Goal: Information Seeking & Learning: Learn about a topic

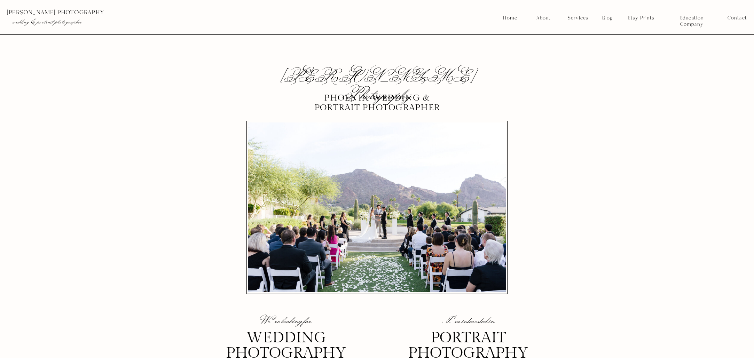
click at [581, 16] on nav "Services" at bounding box center [578, 18] width 26 height 6
click at [572, 44] on nav "Branding" at bounding box center [579, 46] width 26 height 6
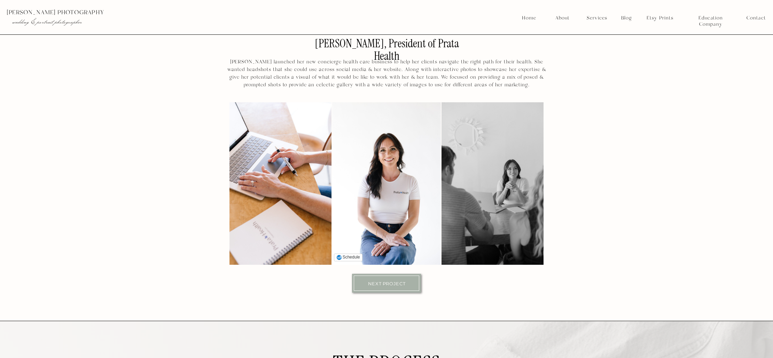
scroll to position [4189, 0]
click at [386, 287] on div at bounding box center [386, 283] width 65 height 15
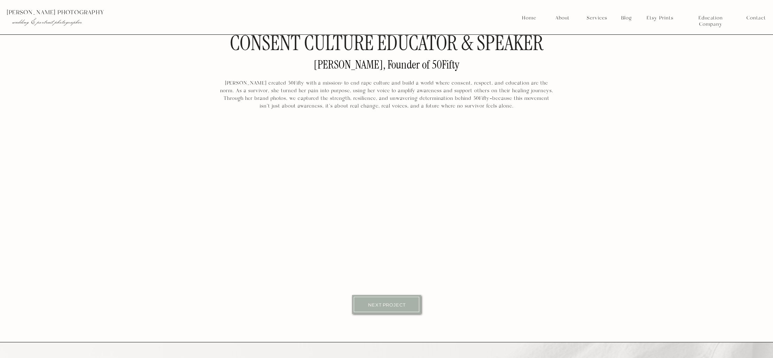
scroll to position [4167, 0]
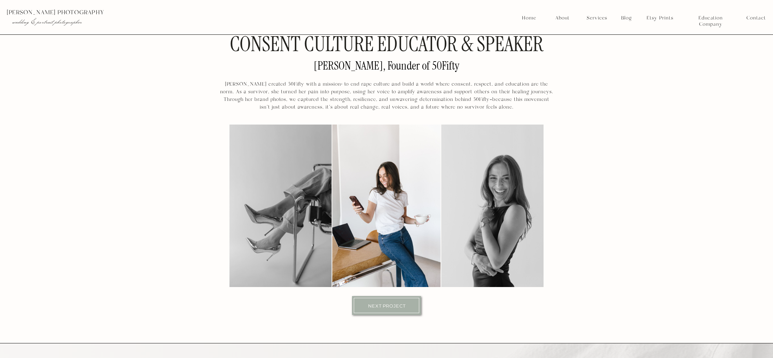
click at [409, 308] on div at bounding box center [386, 305] width 65 height 15
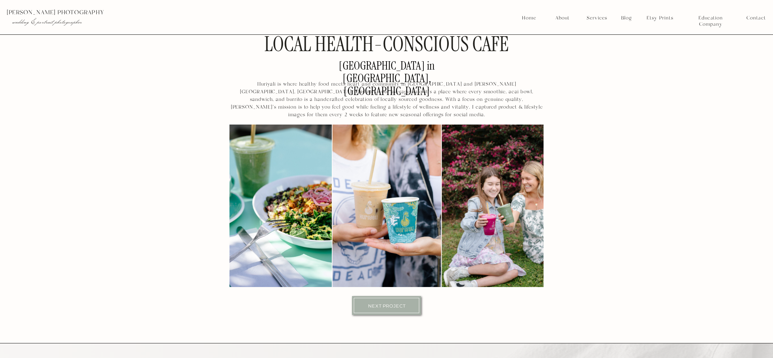
click at [393, 306] on p "Next Project" at bounding box center [386, 305] width 57 height 5
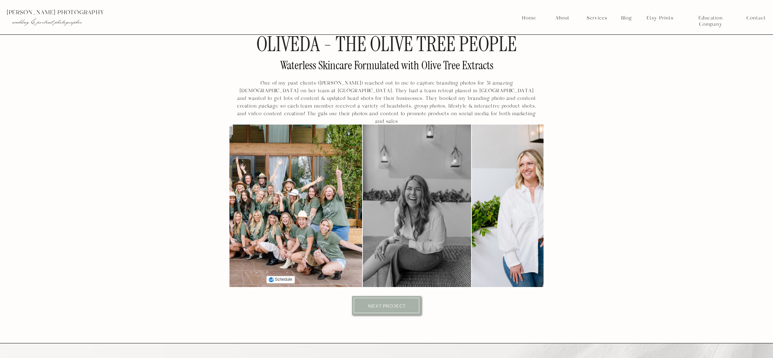
click at [341, 201] on img at bounding box center [240, 206] width 244 height 163
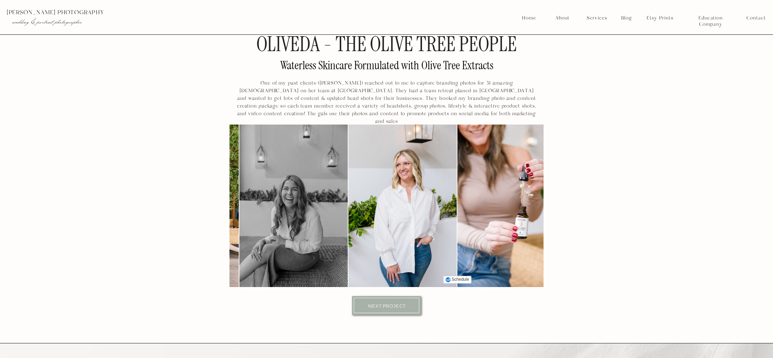
click at [387, 189] on img at bounding box center [403, 206] width 108 height 163
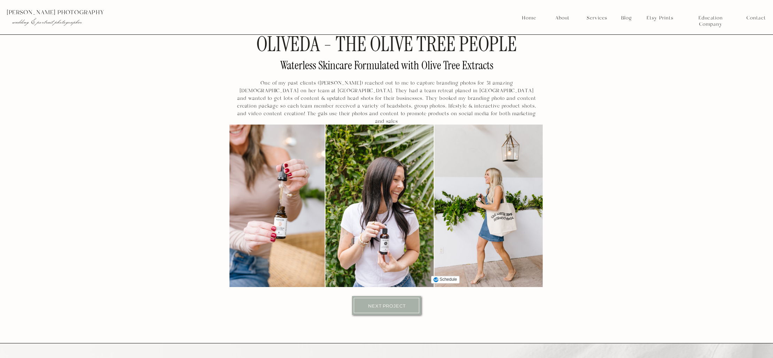
click at [292, 155] on img at bounding box center [270, 206] width 108 height 163
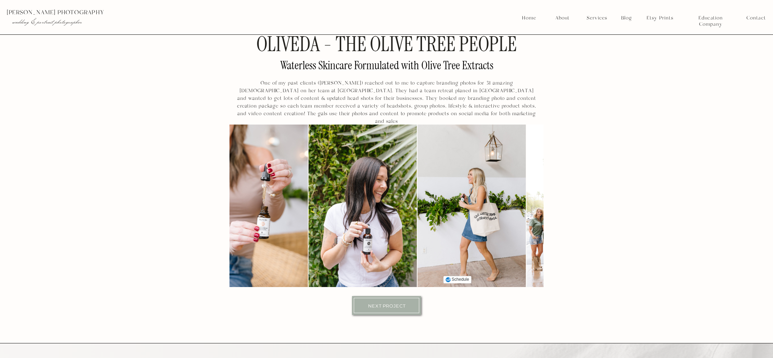
click at [461, 170] on img at bounding box center [472, 206] width 108 height 163
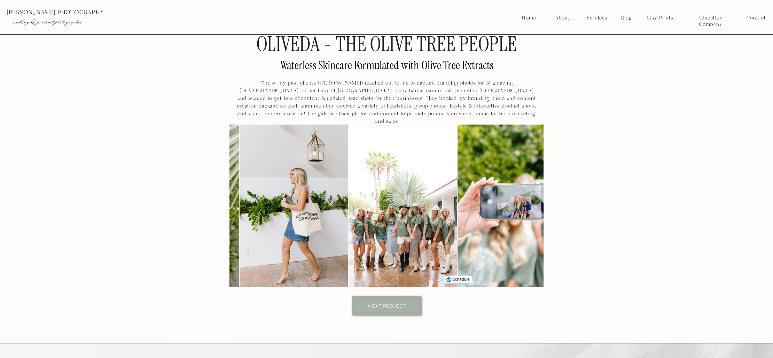
click at [372, 173] on img at bounding box center [403, 206] width 108 height 163
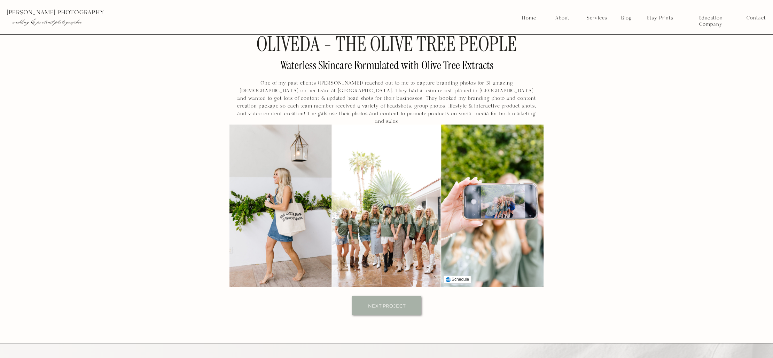
click at [447, 164] on img at bounding box center [496, 206] width 108 height 163
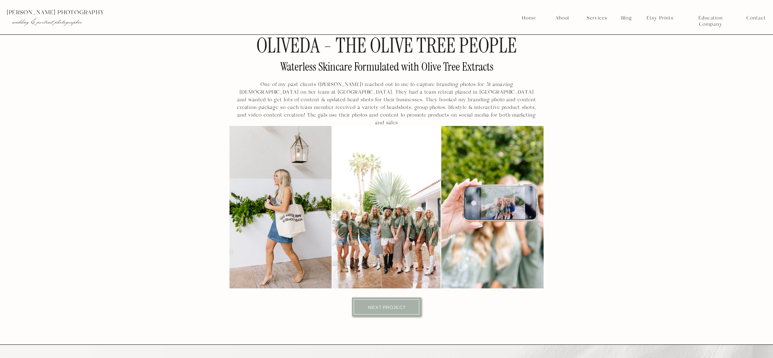
scroll to position [4166, 0]
click at [401, 306] on p "Next Project" at bounding box center [386, 306] width 57 height 5
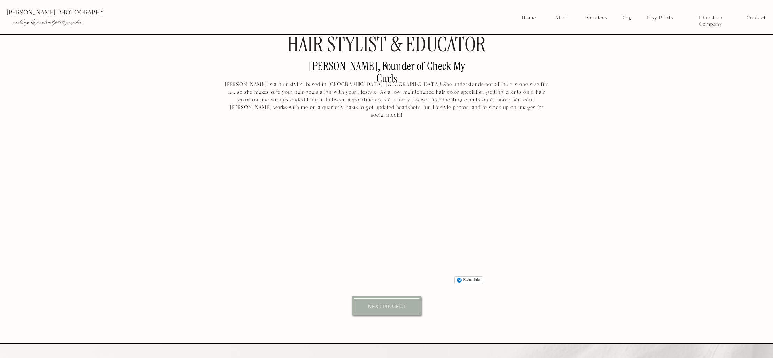
scroll to position [4167, 0]
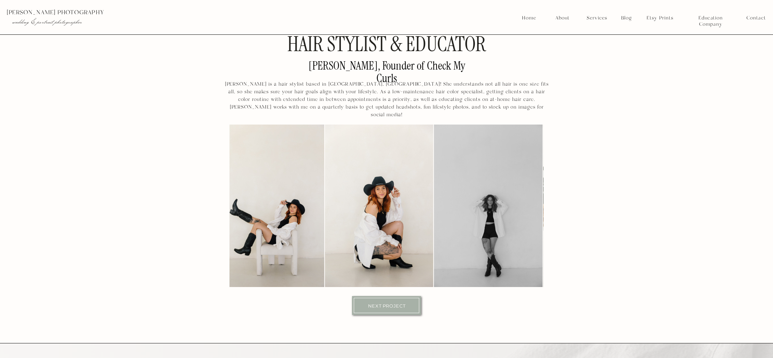
click at [598, 19] on nav "Services" at bounding box center [597, 18] width 26 height 6
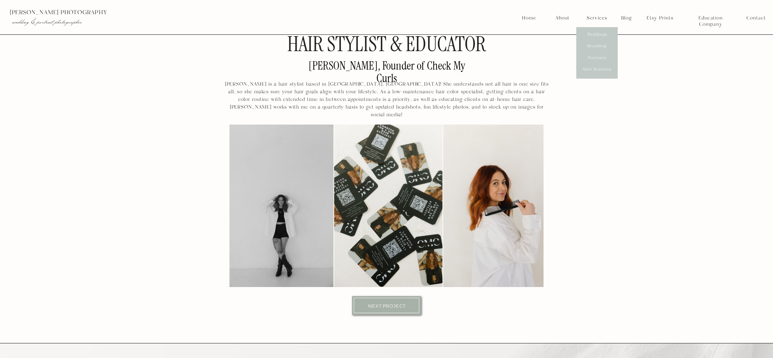
click at [597, 47] on nav "Branding" at bounding box center [597, 46] width 26 height 6
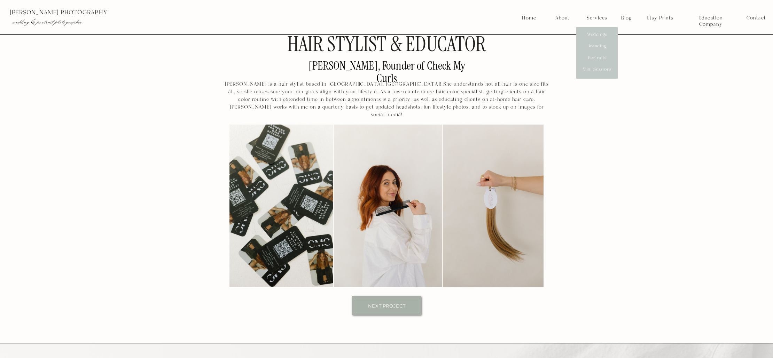
click at [592, 13] on div at bounding box center [389, 17] width 778 height 34
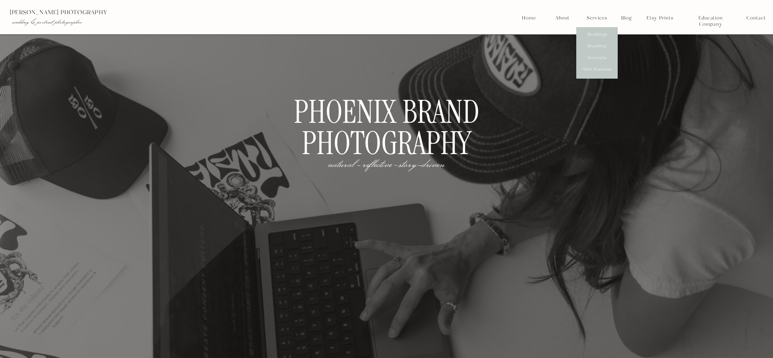
click at [432, 31] on div at bounding box center [389, 17] width 778 height 34
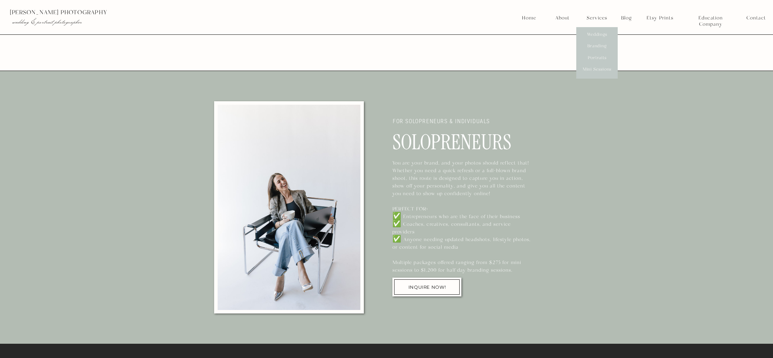
scroll to position [1641, 0]
click at [65, 14] on p "[PERSON_NAME] photography" at bounding box center [145, 12] width 271 height 6
click at [522, 18] on nav "Home" at bounding box center [529, 18] width 15 height 6
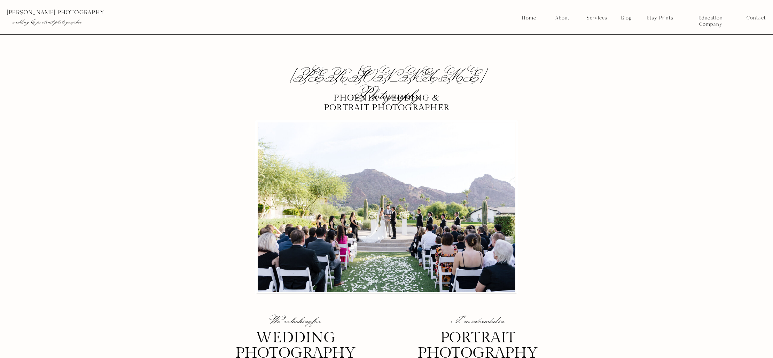
click at [597, 20] on nav "Services" at bounding box center [597, 18] width 26 height 6
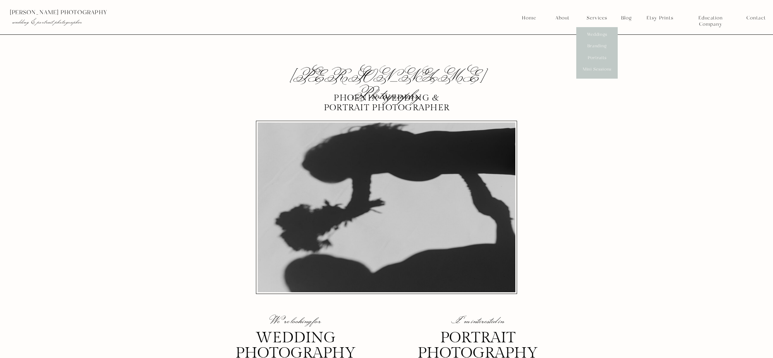
click at [601, 45] on nav "Branding" at bounding box center [597, 46] width 26 height 6
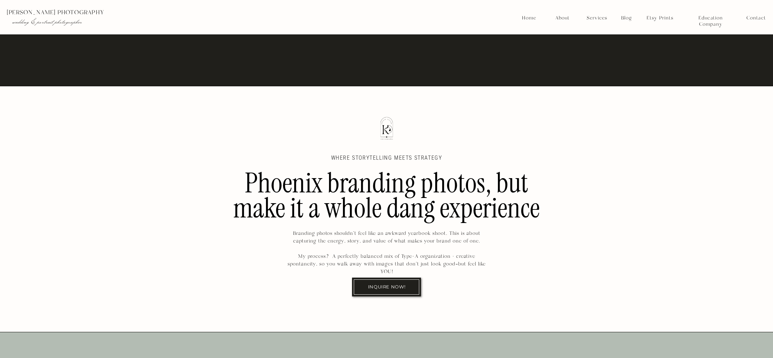
scroll to position [309, 0]
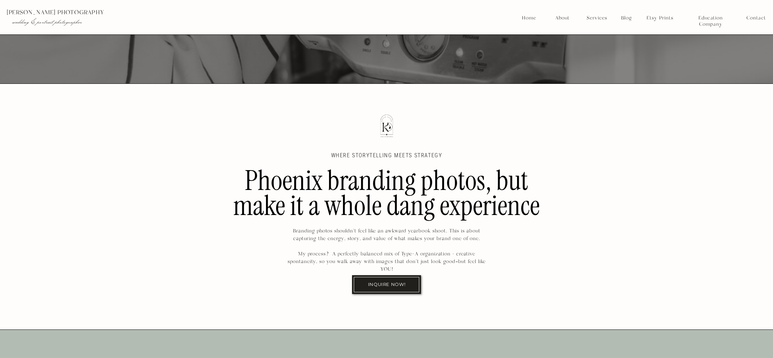
click at [264, 15] on p "[PERSON_NAME] photography" at bounding box center [142, 12] width 271 height 6
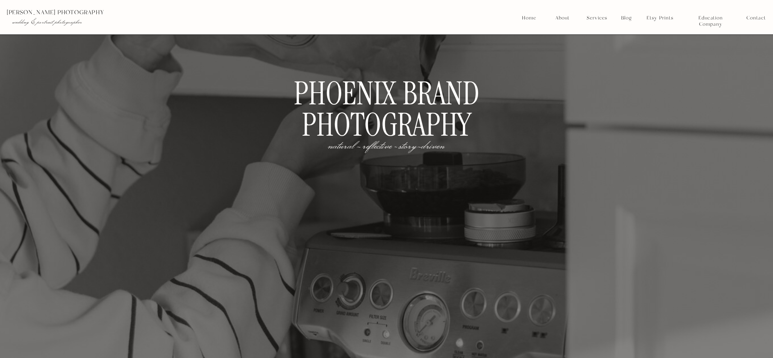
scroll to position [0, 0]
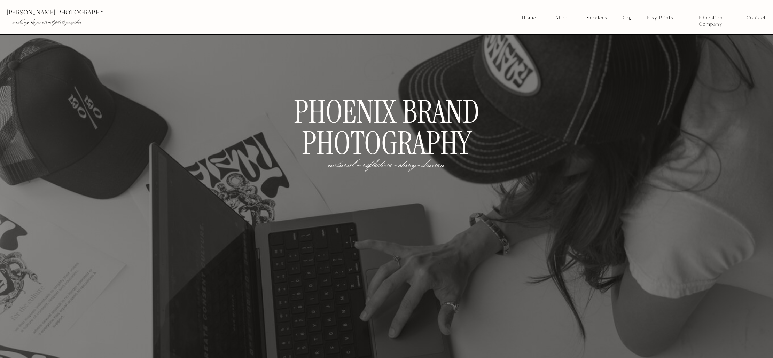
click at [367, 166] on h2 "natural - reflective ~ story-driven" at bounding box center [387, 163] width 138 height 10
